Goal: Understand process/instructions: Learn how to perform a task or action

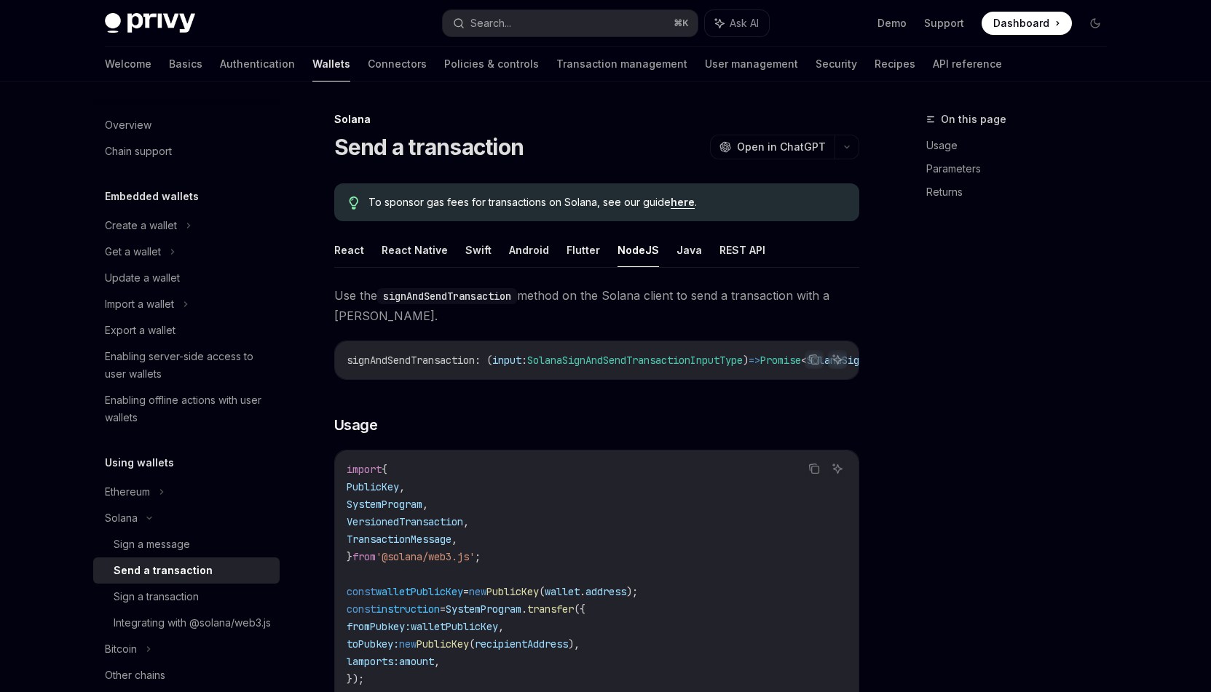
scroll to position [137, 0]
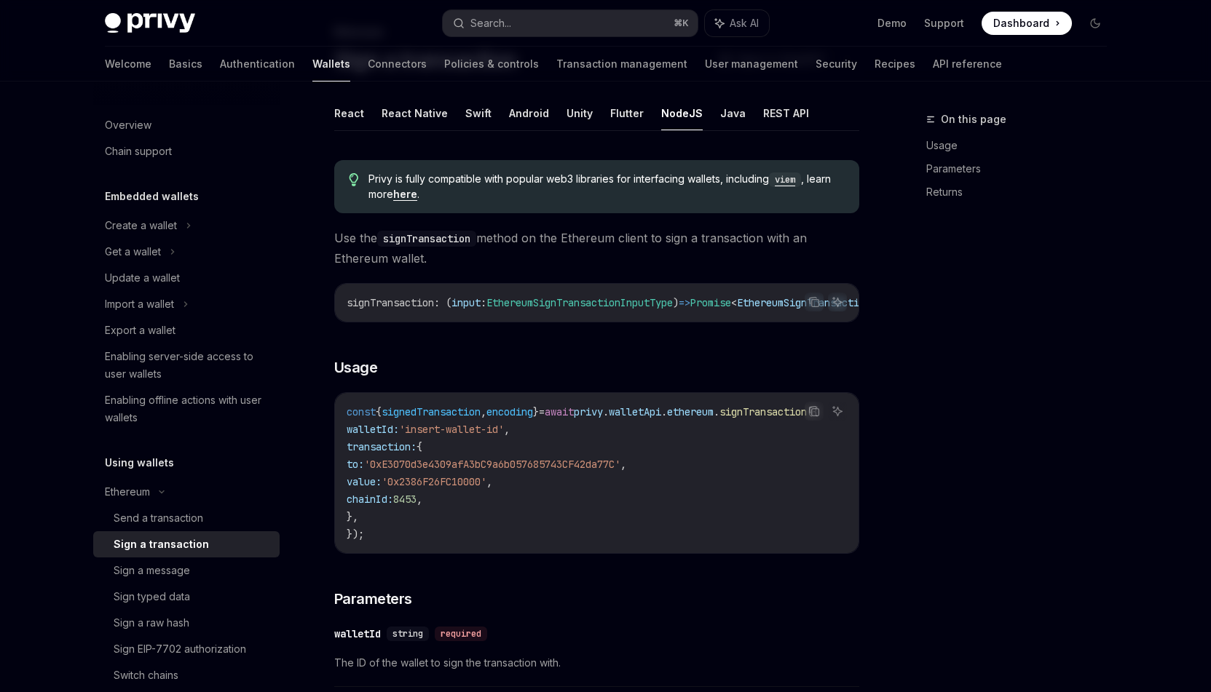
scroll to position [87, 0]
click at [1035, 28] on span "Dashboard" at bounding box center [1021, 23] width 56 height 15
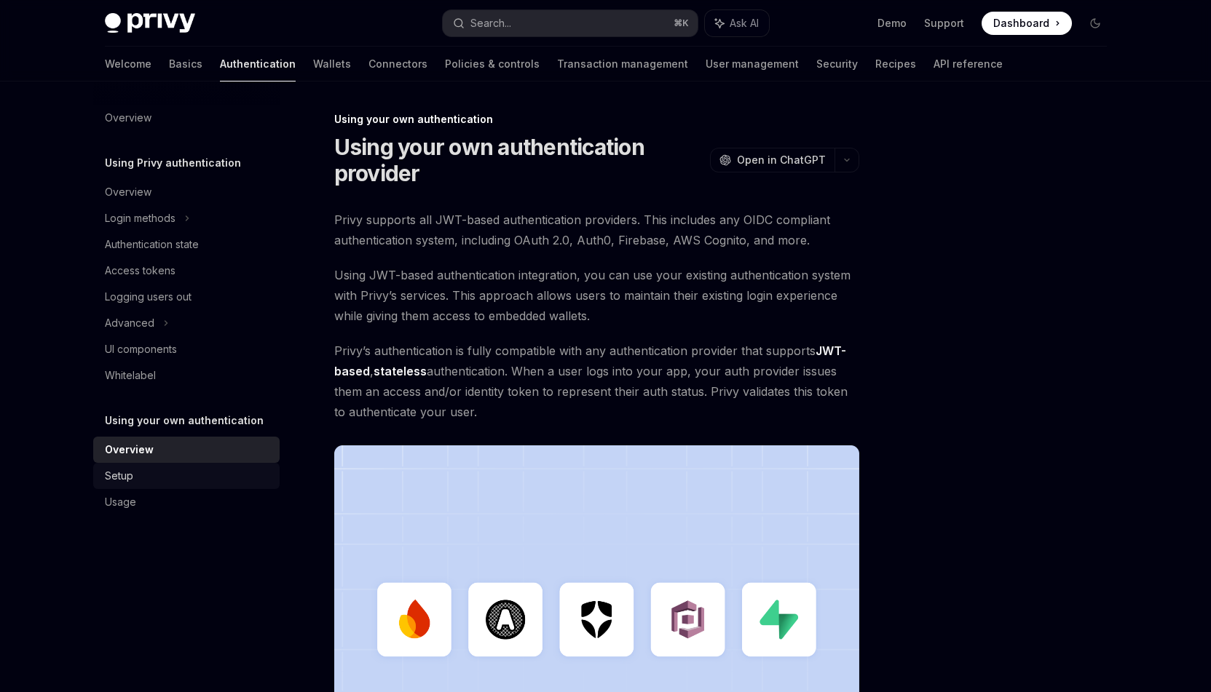
click at [142, 475] on div "Setup" at bounding box center [188, 475] width 166 height 17
type textarea "*"
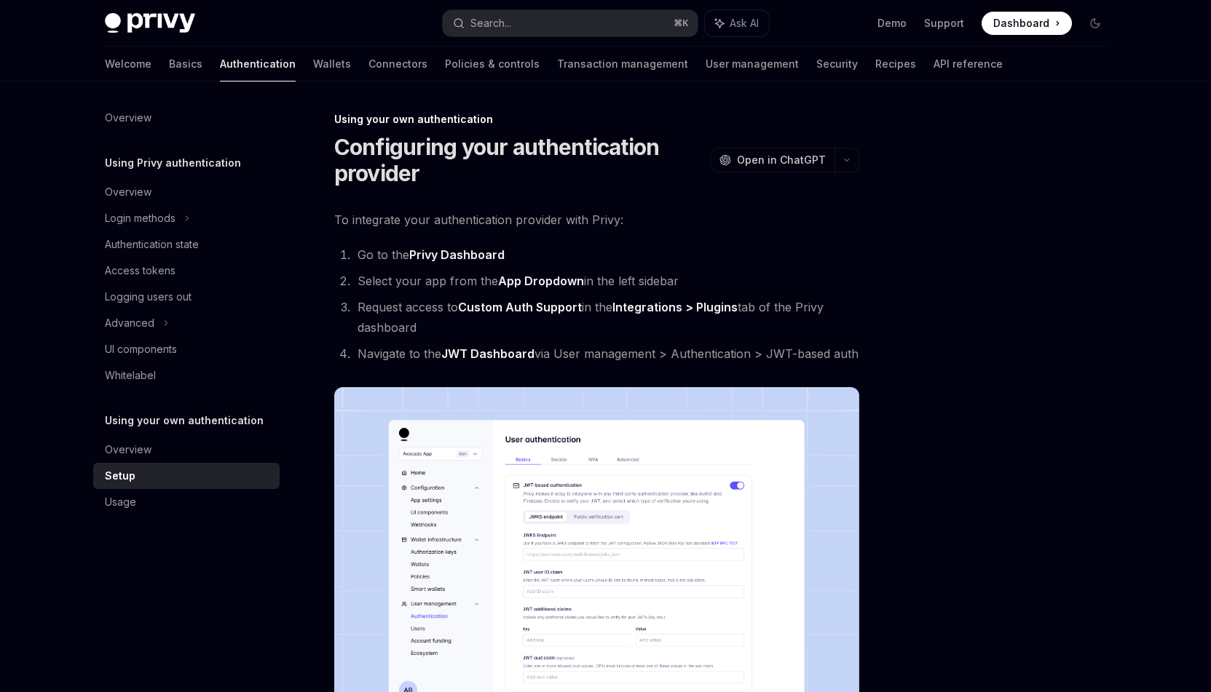
scroll to position [28, 0]
